Goal: Information Seeking & Learning: Learn about a topic

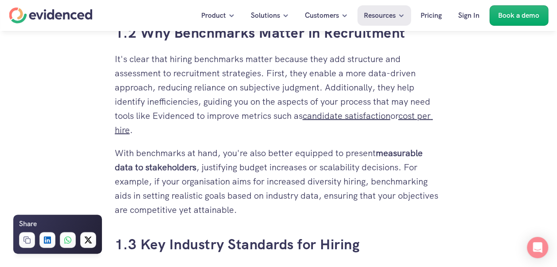
scroll to position [896, 0]
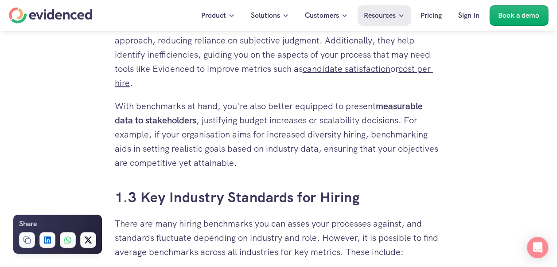
drag, startPoint x: 309, startPoint y: 190, endPoint x: 316, endPoint y: 186, distance: 8.1
click at [309, 190] on link "1.3 Key Industry Standards for Hiring" at bounding box center [237, 197] width 245 height 19
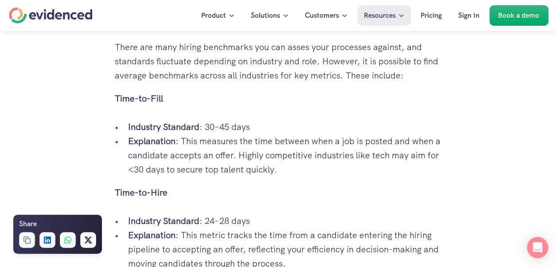
scroll to position [1100, 0]
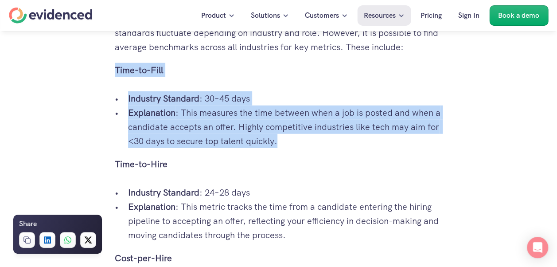
drag, startPoint x: 115, startPoint y: 70, endPoint x: 277, endPoint y: 143, distance: 177.7
drag, startPoint x: 277, startPoint y: 143, endPoint x: 265, endPoint y: 138, distance: 13.3
copy div "Time-to-Fill Industry Standard : 30–45 days Explanation : This measures the tim…"
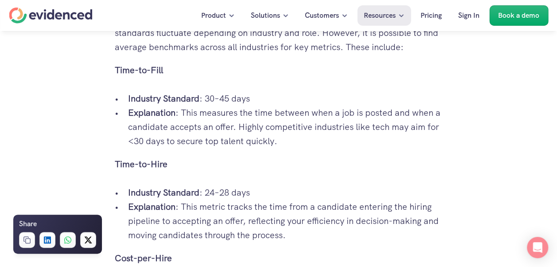
click at [251, 209] on p "Explanation : This metric tracks the time from a candidate entering the hiring …" at bounding box center [285, 220] width 315 height 43
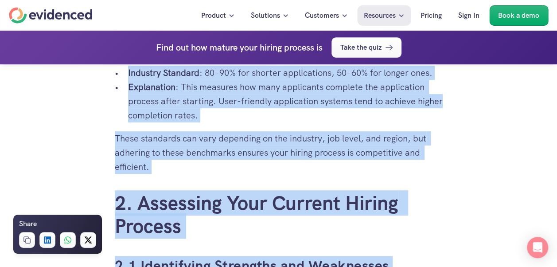
scroll to position [1911, 0]
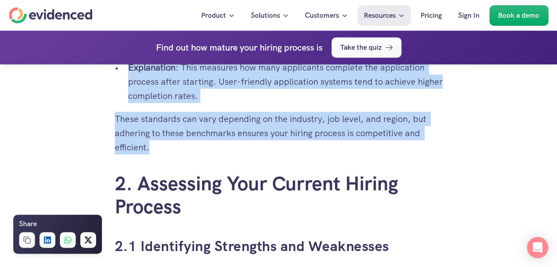
drag, startPoint x: 109, startPoint y: 167, endPoint x: 193, endPoint y: 117, distance: 97.5
drag, startPoint x: 193, startPoint y: 117, endPoint x: 127, endPoint y: 116, distance: 66.0
copy div "Lore-ip-Dolo Sitametc Adipisci : 03–11 elit Seddoeiusmo : Temp incidi utlabo et…"
click at [315, 237] on link "2.1 Identifying Strengths and Weaknesses" at bounding box center [252, 246] width 274 height 19
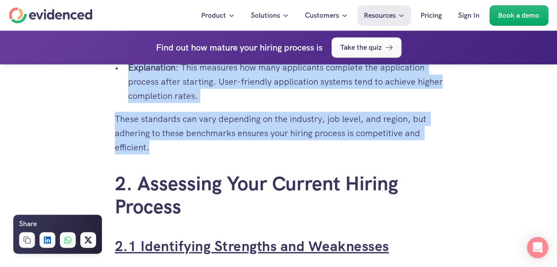
scroll to position [2048, 0]
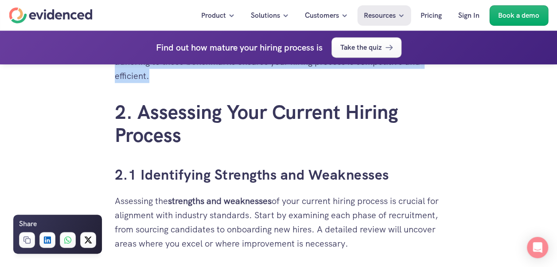
scroll to position [1915, 0]
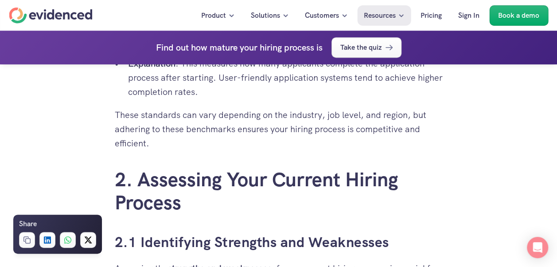
click at [363, 191] on div "You've put in countless hours establishing your hiring process, but how do you …" at bounding box center [279, 52] width 328 height 3004
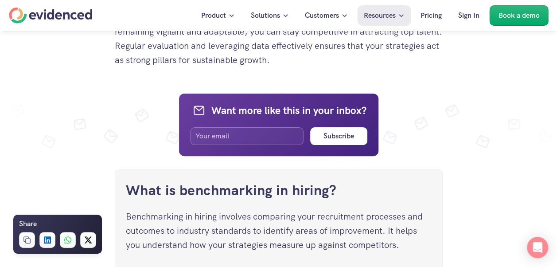
scroll to position [3358, 0]
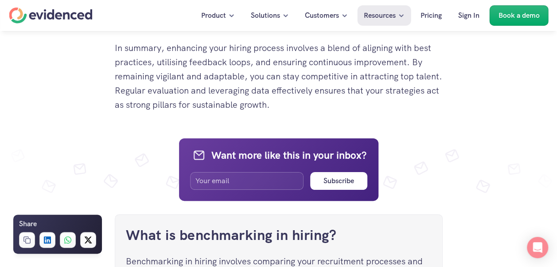
scroll to position [896, 0]
